Goal: Transaction & Acquisition: Purchase product/service

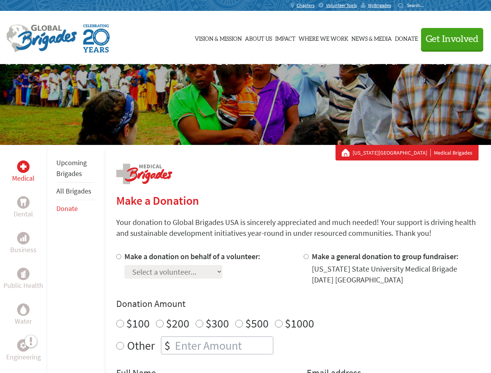
click at [429, 5] on div "Search for:" at bounding box center [413, 5] width 31 height 6
click at [449, 39] on span "Get Involved" at bounding box center [452, 39] width 53 height 9
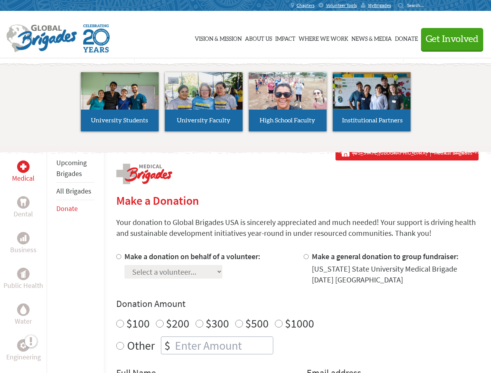
click at [246, 105] on li "High School Faculty" at bounding box center [288, 102] width 84 height 72
click at [51, 259] on div "Upcoming Brigades All Brigades Donate" at bounding box center [75, 331] width 57 height 373
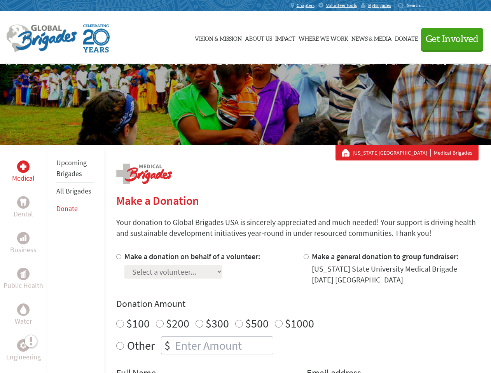
click at [297, 312] on div "Donation Amount $100 $200 $300 $500 $1000 Other $" at bounding box center [297, 326] width 362 height 57
click at [118, 257] on input "Make a donation on behalf of a volunteer:" at bounding box center [118, 256] width 5 height 5
radio input "true"
click at [306, 257] on input "Make a general donation to group fundraiser:" at bounding box center [306, 256] width 5 height 5
radio input "true"
